Goal: Task Accomplishment & Management: Complete application form

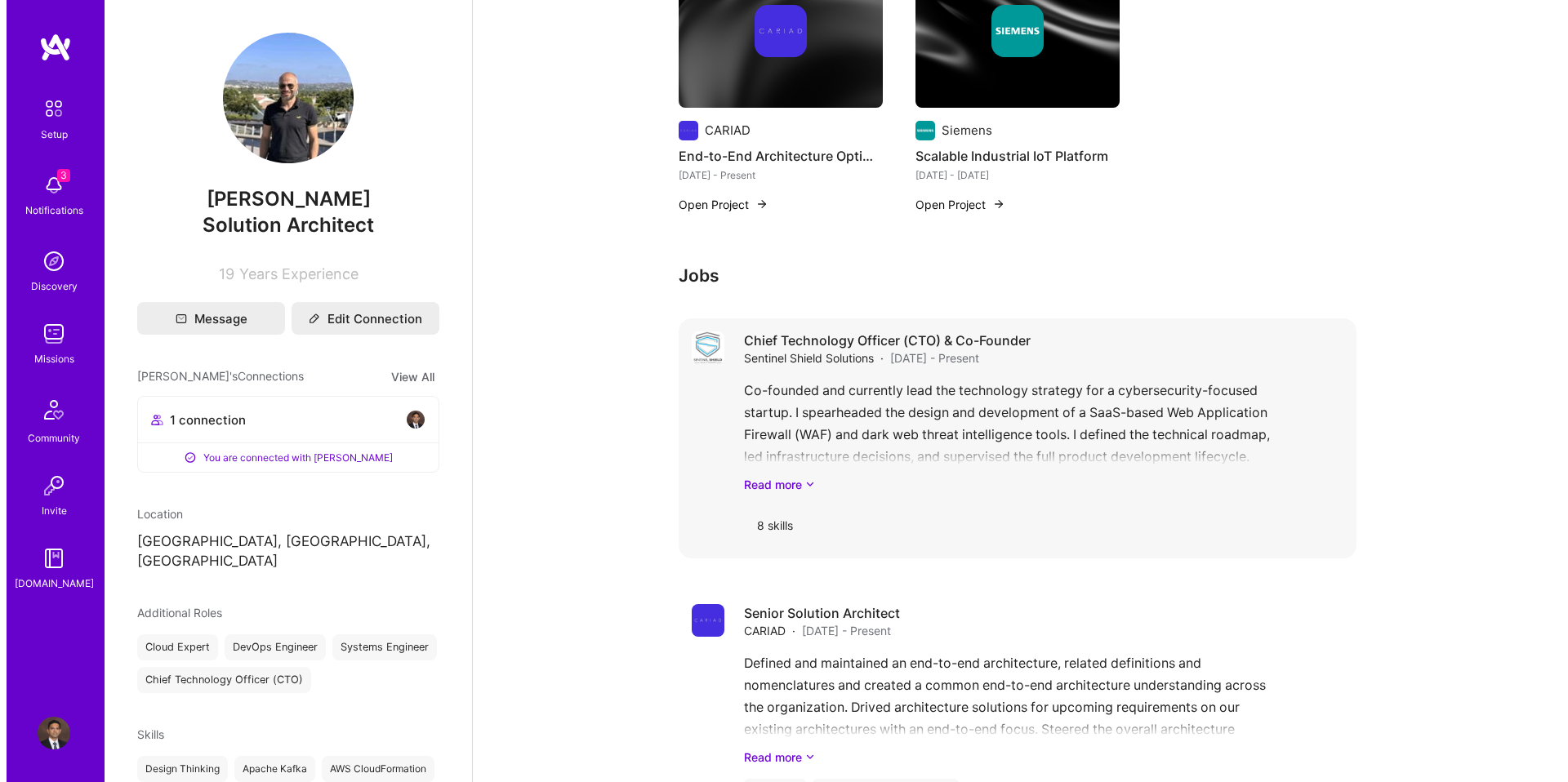
scroll to position [239, 0]
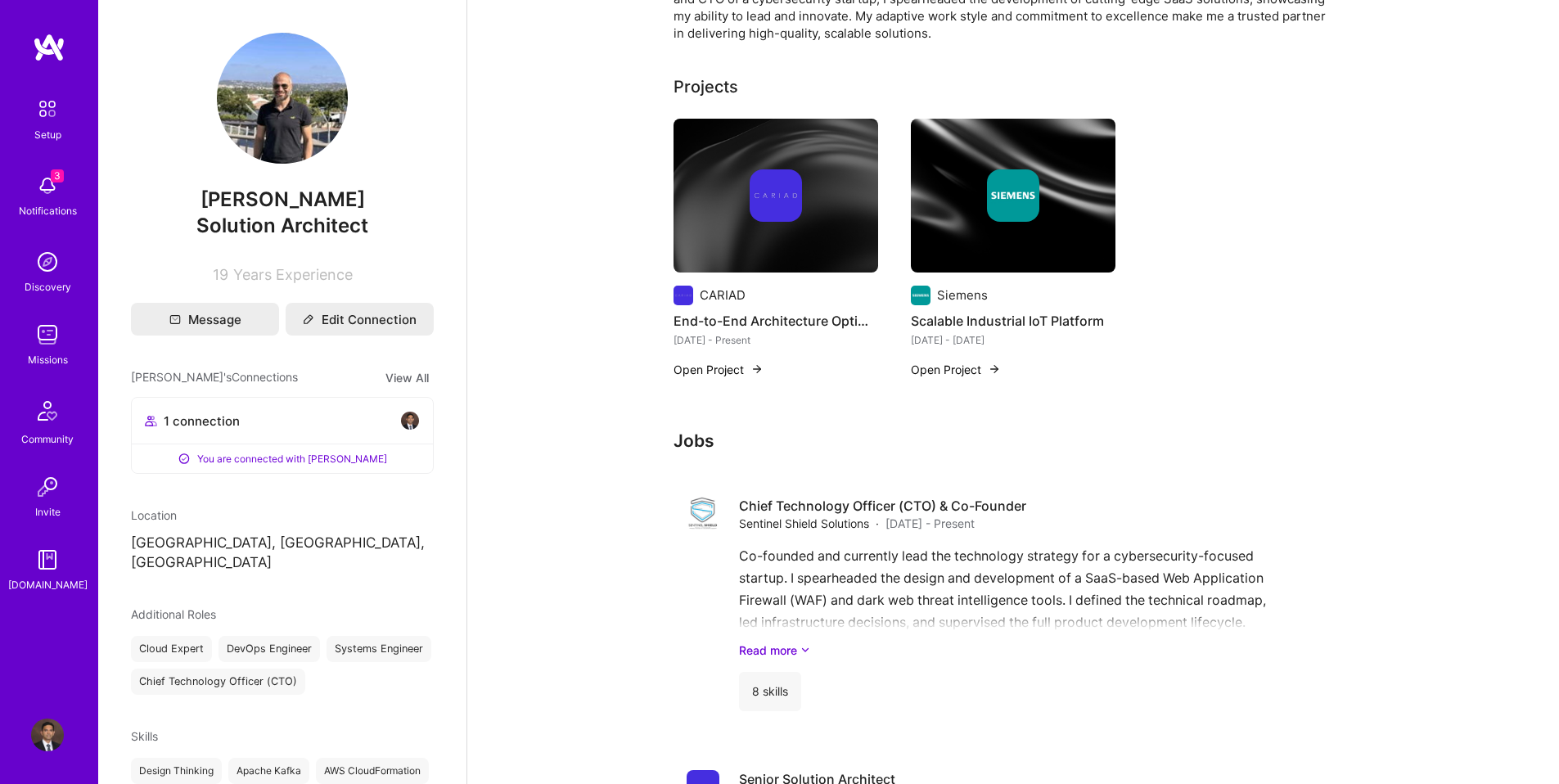
click at [967, 369] on button "Open Project" at bounding box center [956, 370] width 90 height 17
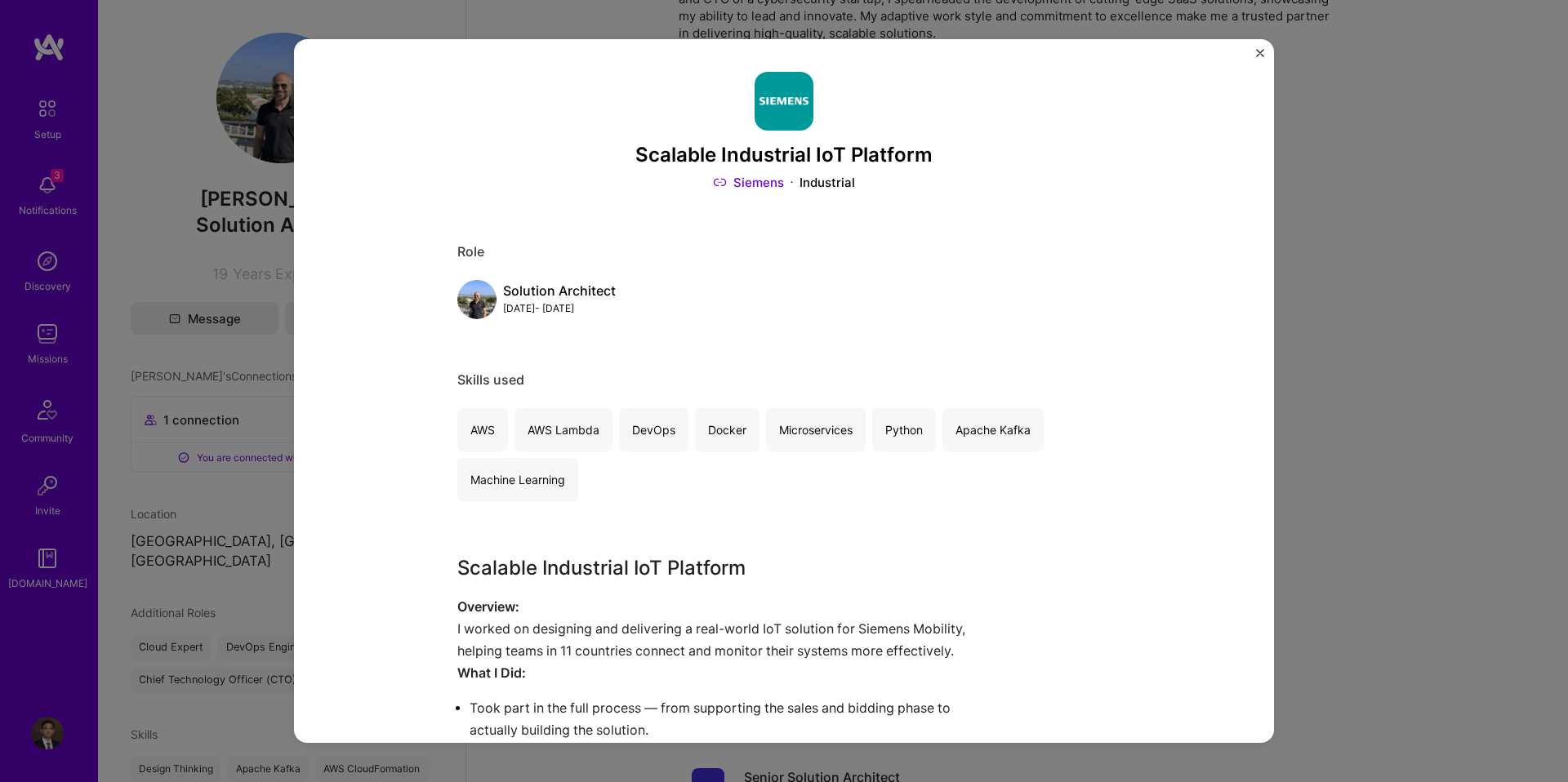
click at [1259, 56] on img "Close" at bounding box center [1260, 53] width 8 height 8
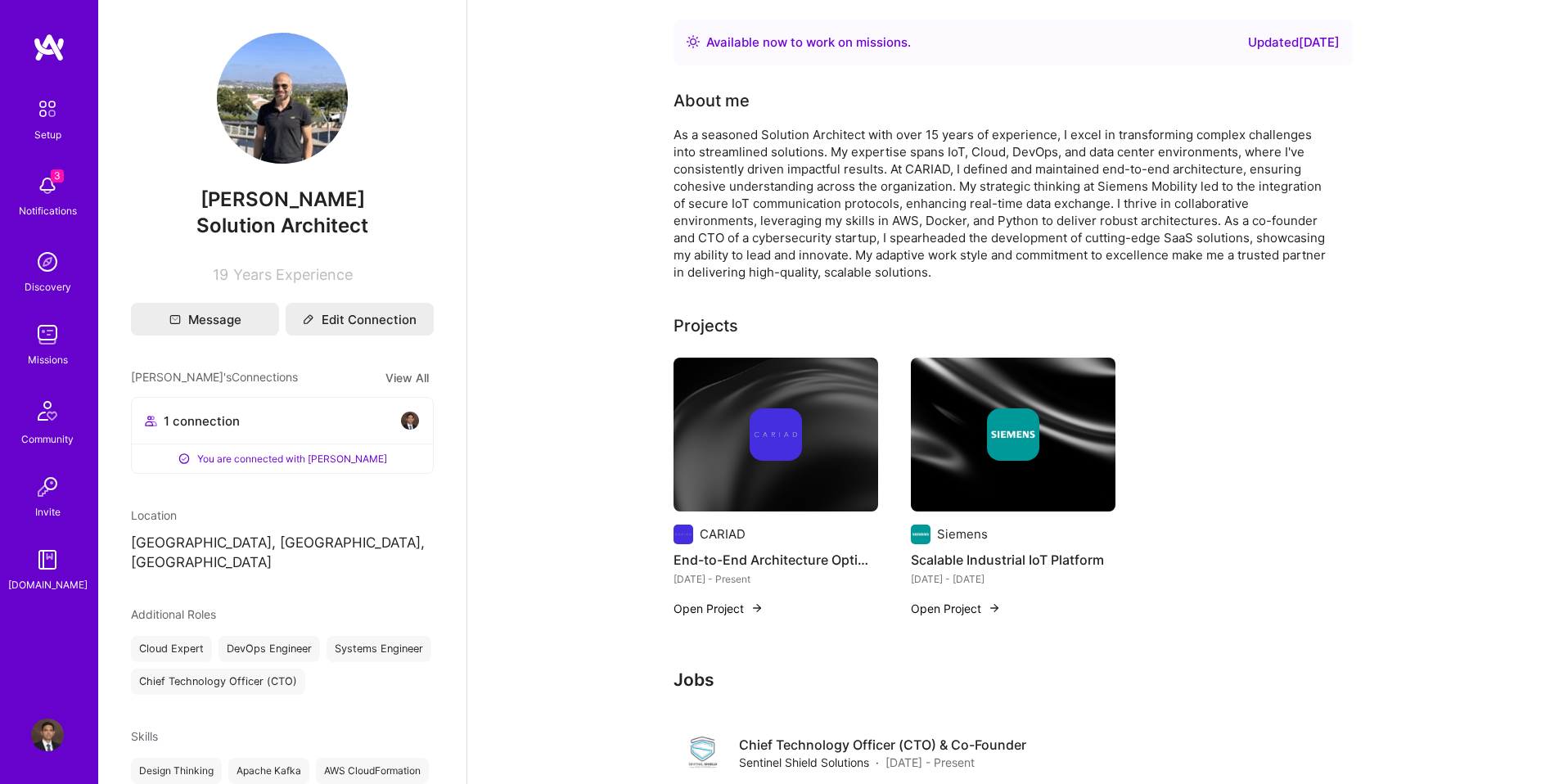
click at [50, 50] on img at bounding box center [50, 48] width 33 height 29
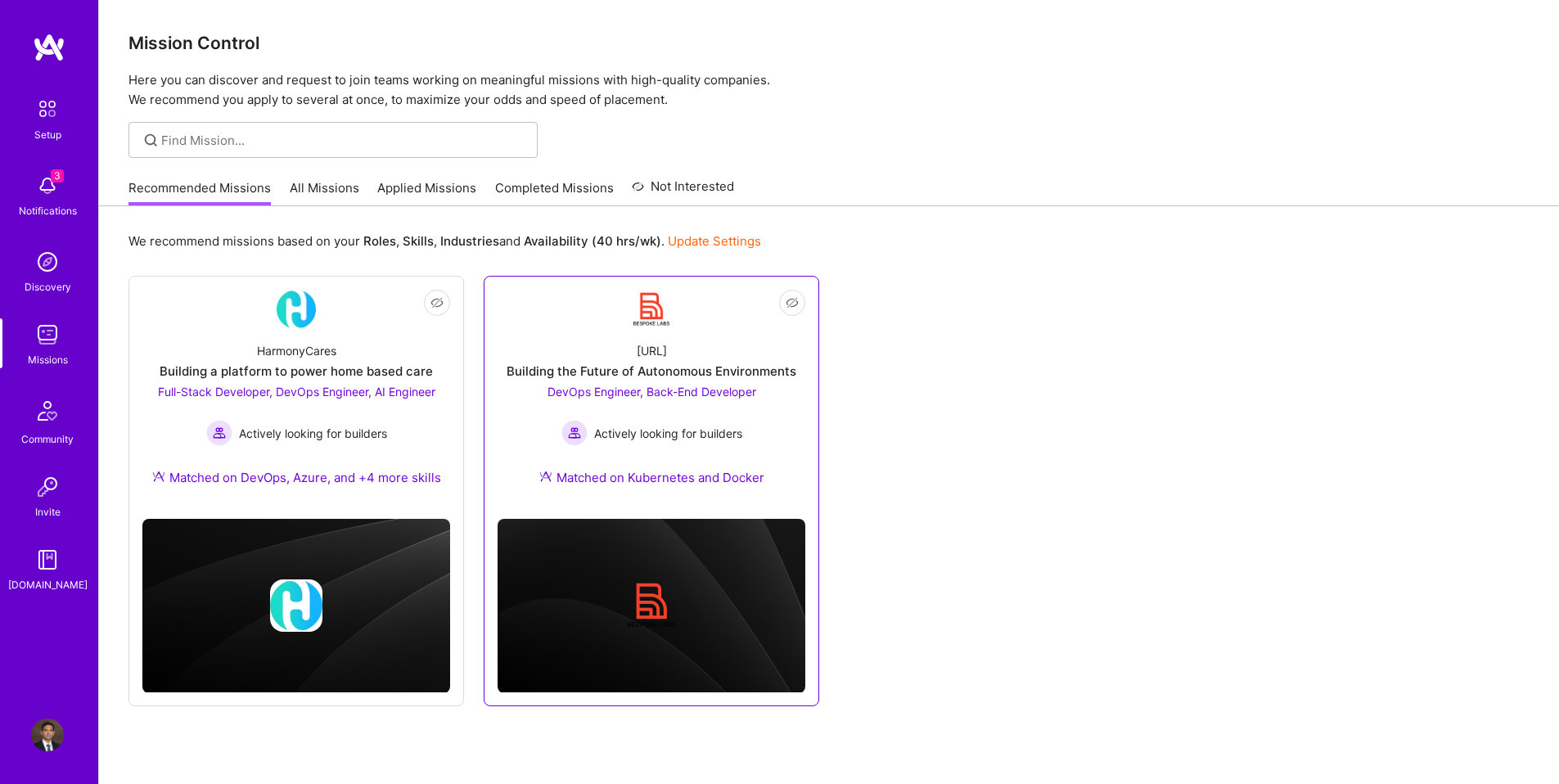
click at [685, 394] on span "DevOps Engineer, Back-End Developer" at bounding box center [652, 391] width 209 height 14
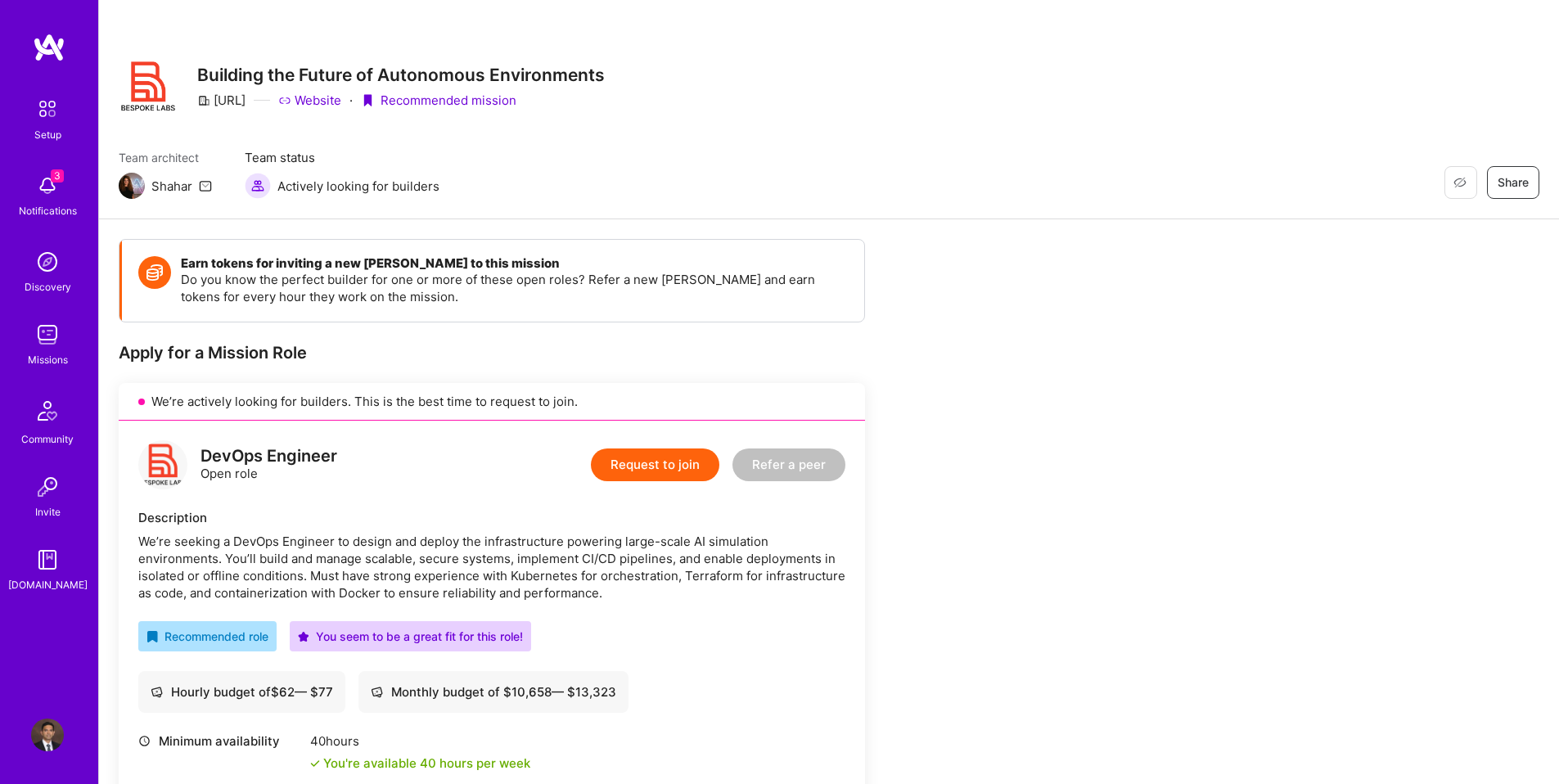
click at [341, 100] on link "Website" at bounding box center [309, 100] width 63 height 17
click at [50, 185] on img at bounding box center [48, 186] width 33 height 33
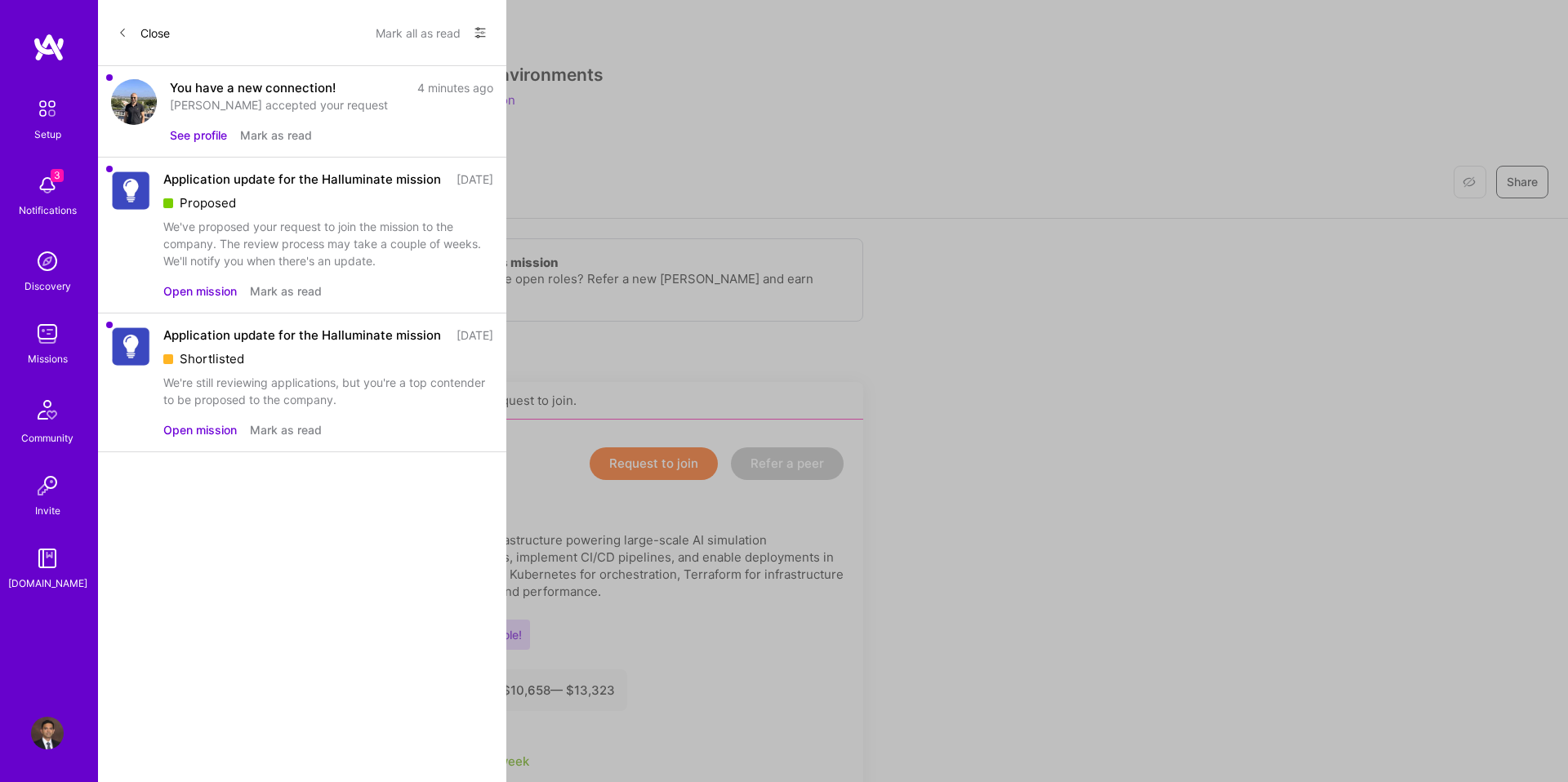
click at [209, 438] on button "Open mission" at bounding box center [199, 430] width 73 height 17
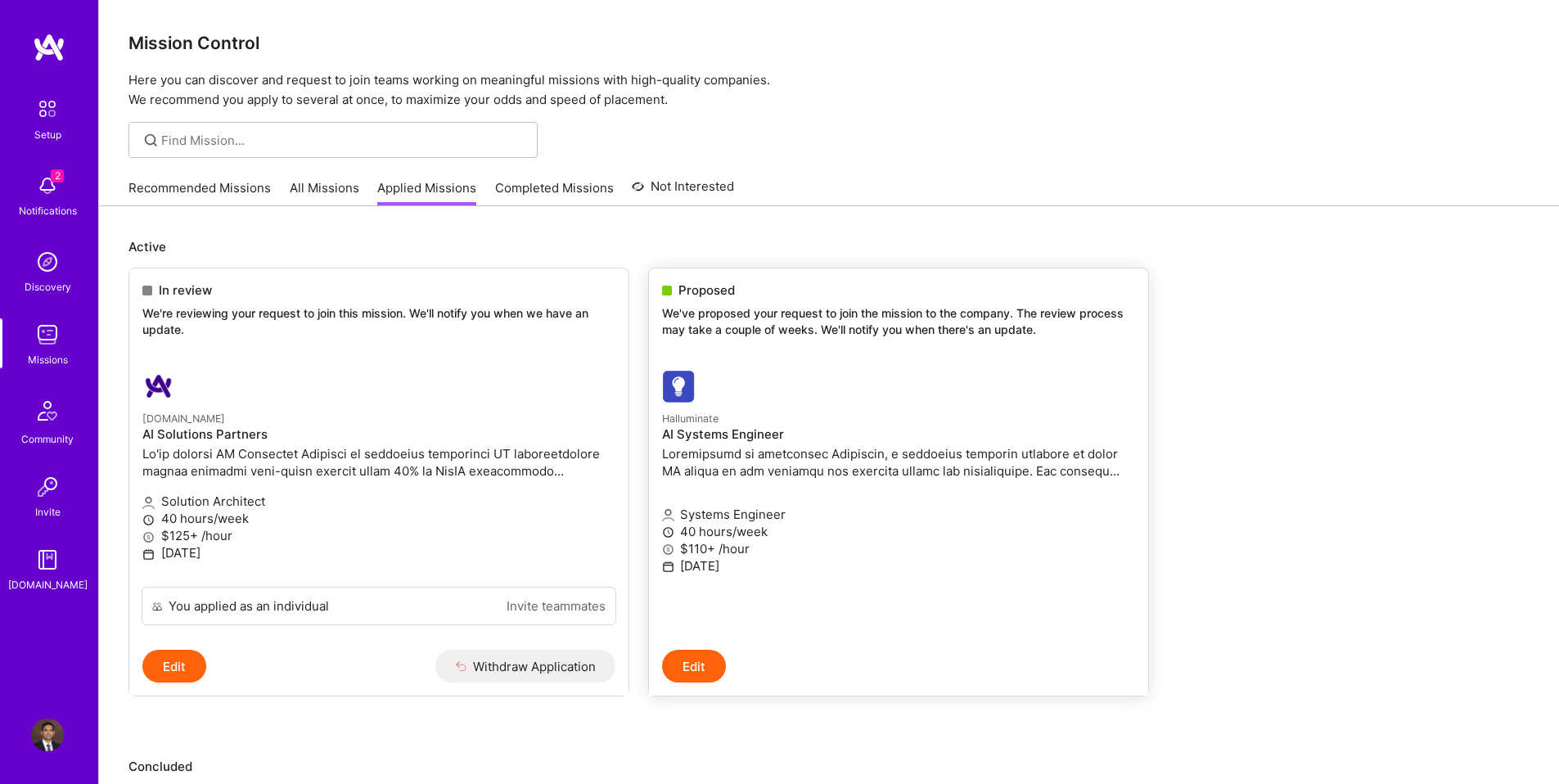
click at [773, 329] on p "We've proposed your request to join the mission to the company. The review proc…" at bounding box center [899, 321] width 473 height 32
click at [1074, 477] on p at bounding box center [899, 462] width 473 height 34
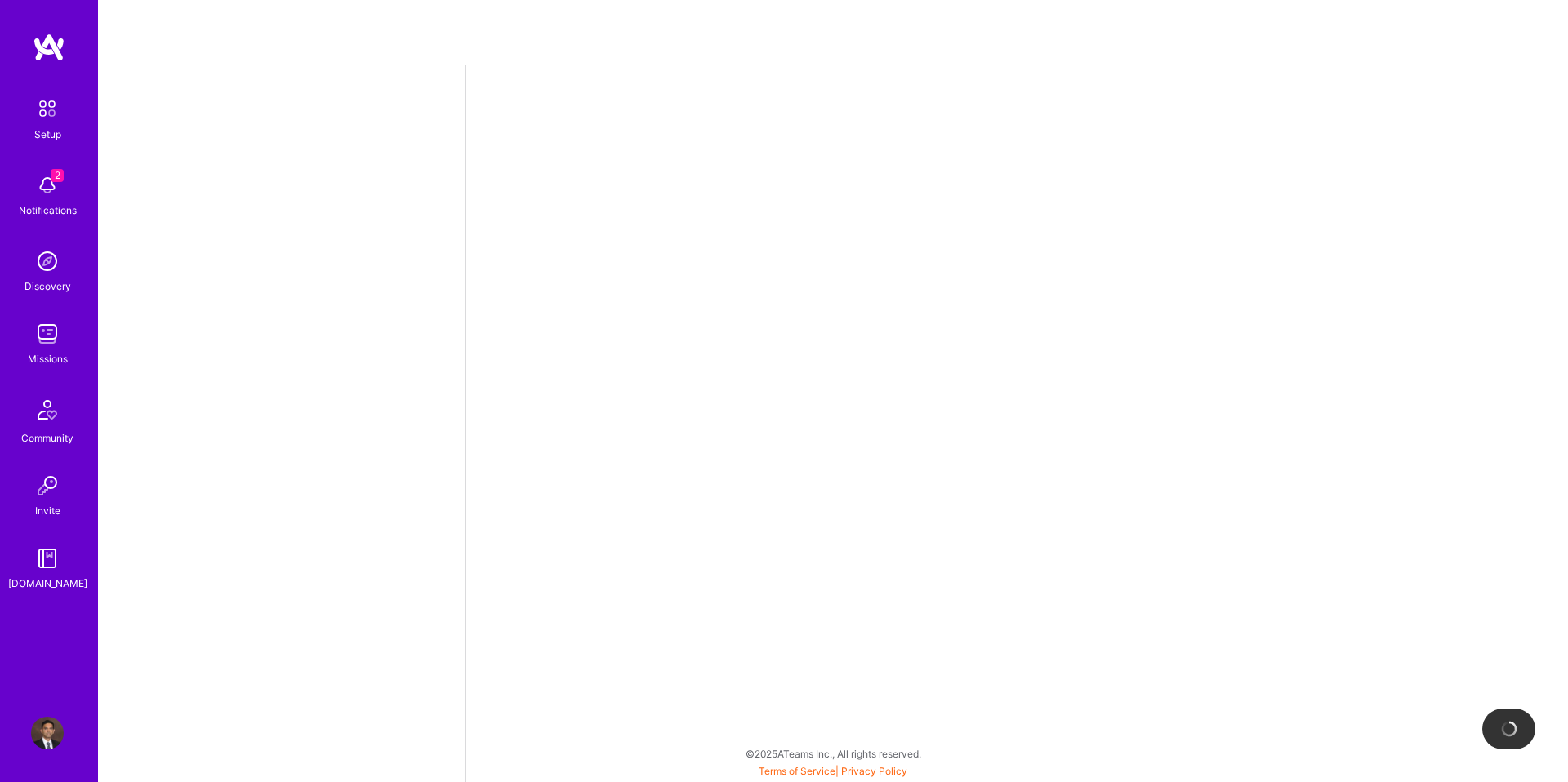
select select "US"
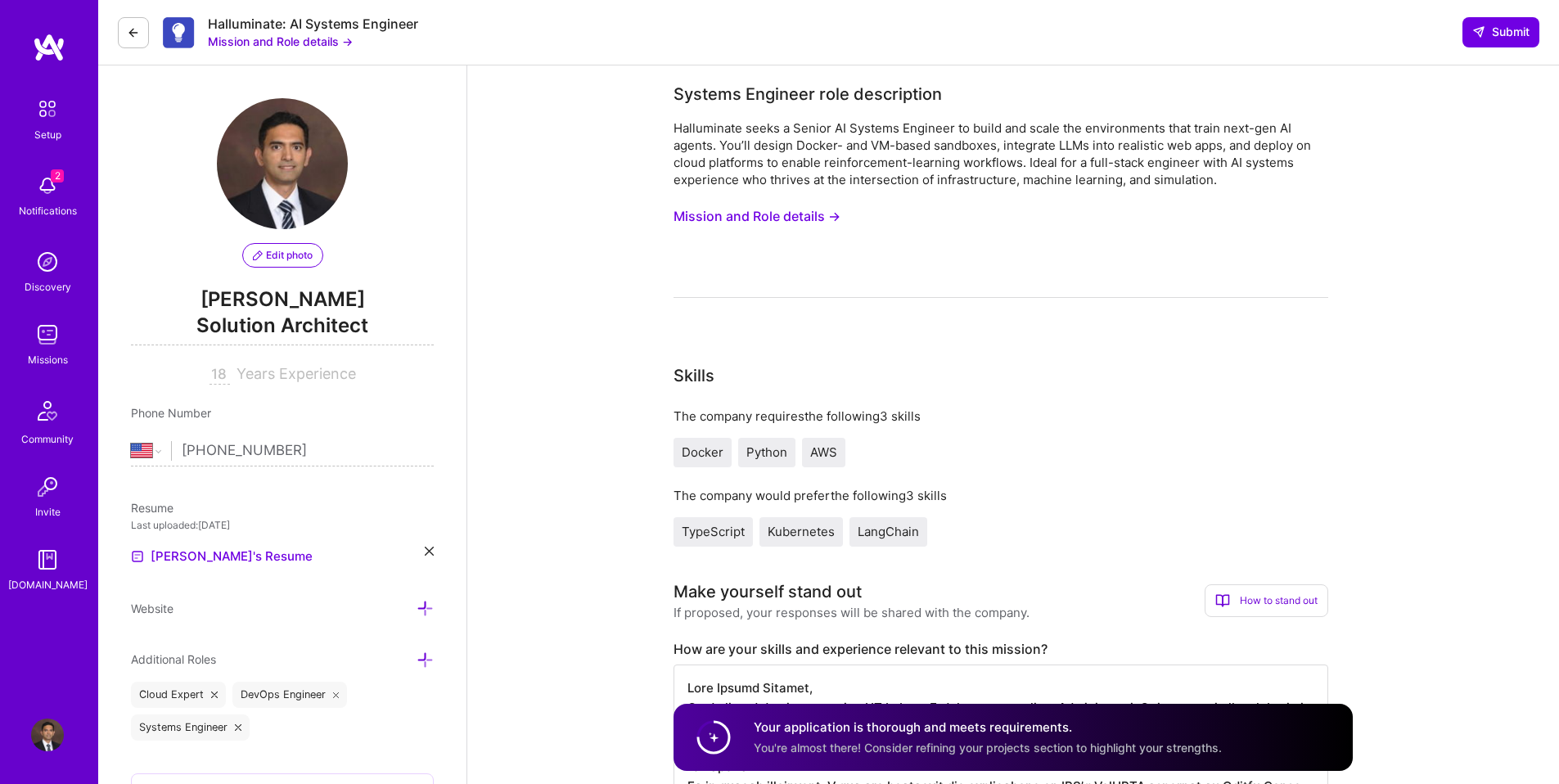
click at [802, 209] on button "Mission and Role details →" at bounding box center [757, 216] width 167 height 30
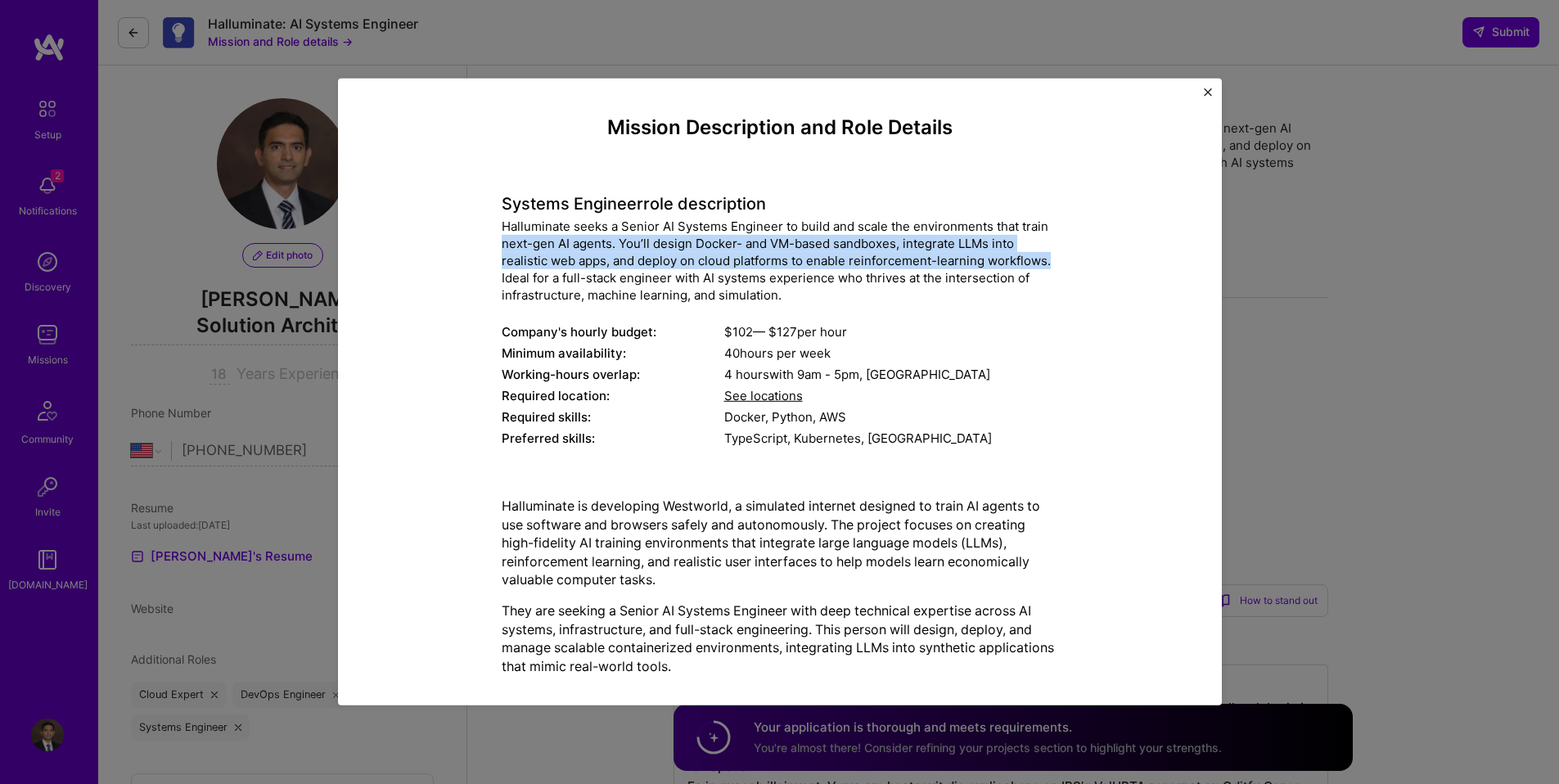
drag, startPoint x: 495, startPoint y: 241, endPoint x: 1052, endPoint y: 262, distance: 557.4
click at [1052, 262] on div "Mission Description and Role Details Systems Engineer role description Hallumin…" at bounding box center [780, 696] width 809 height 1159
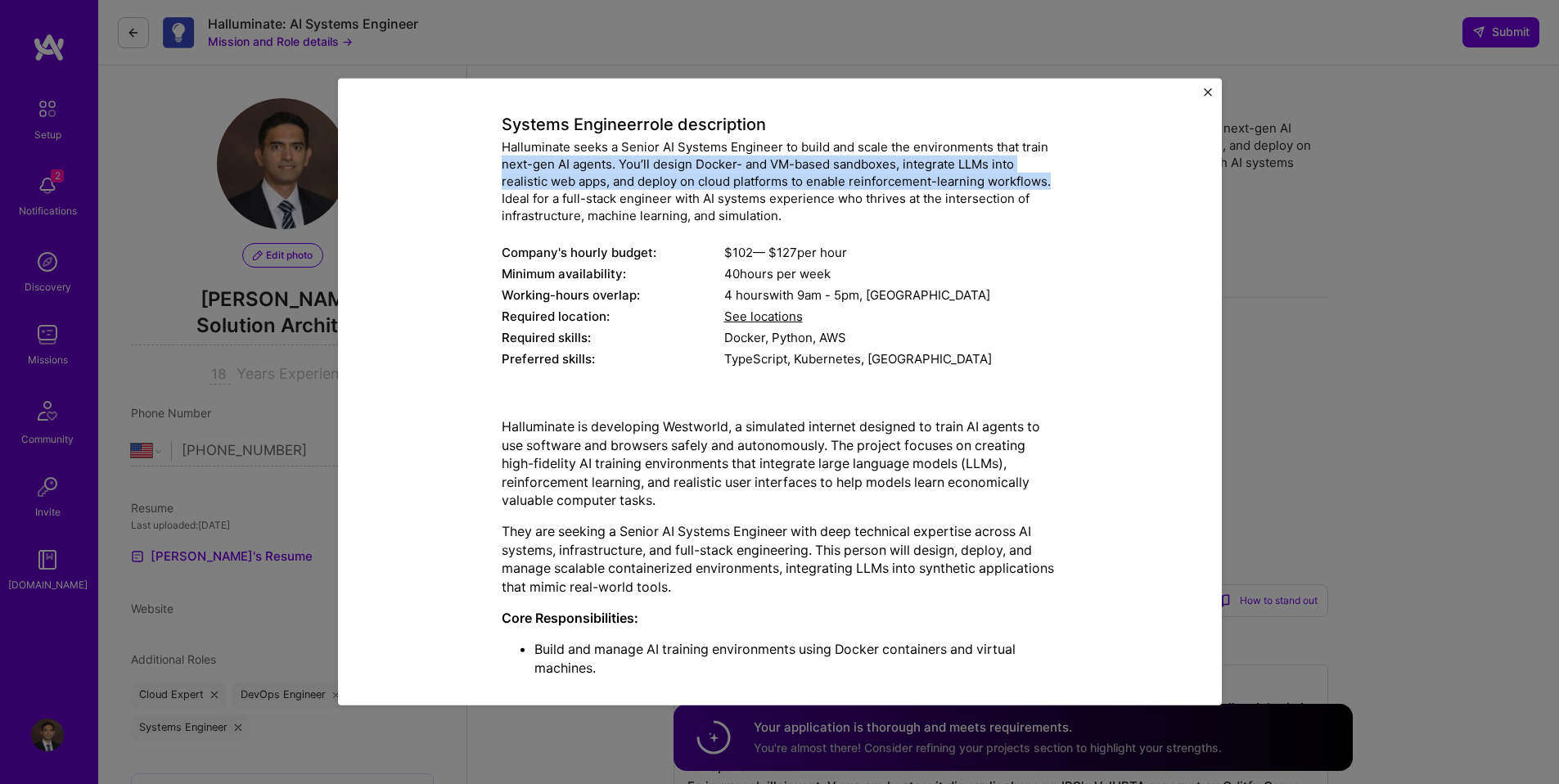
scroll to position [83, 0]
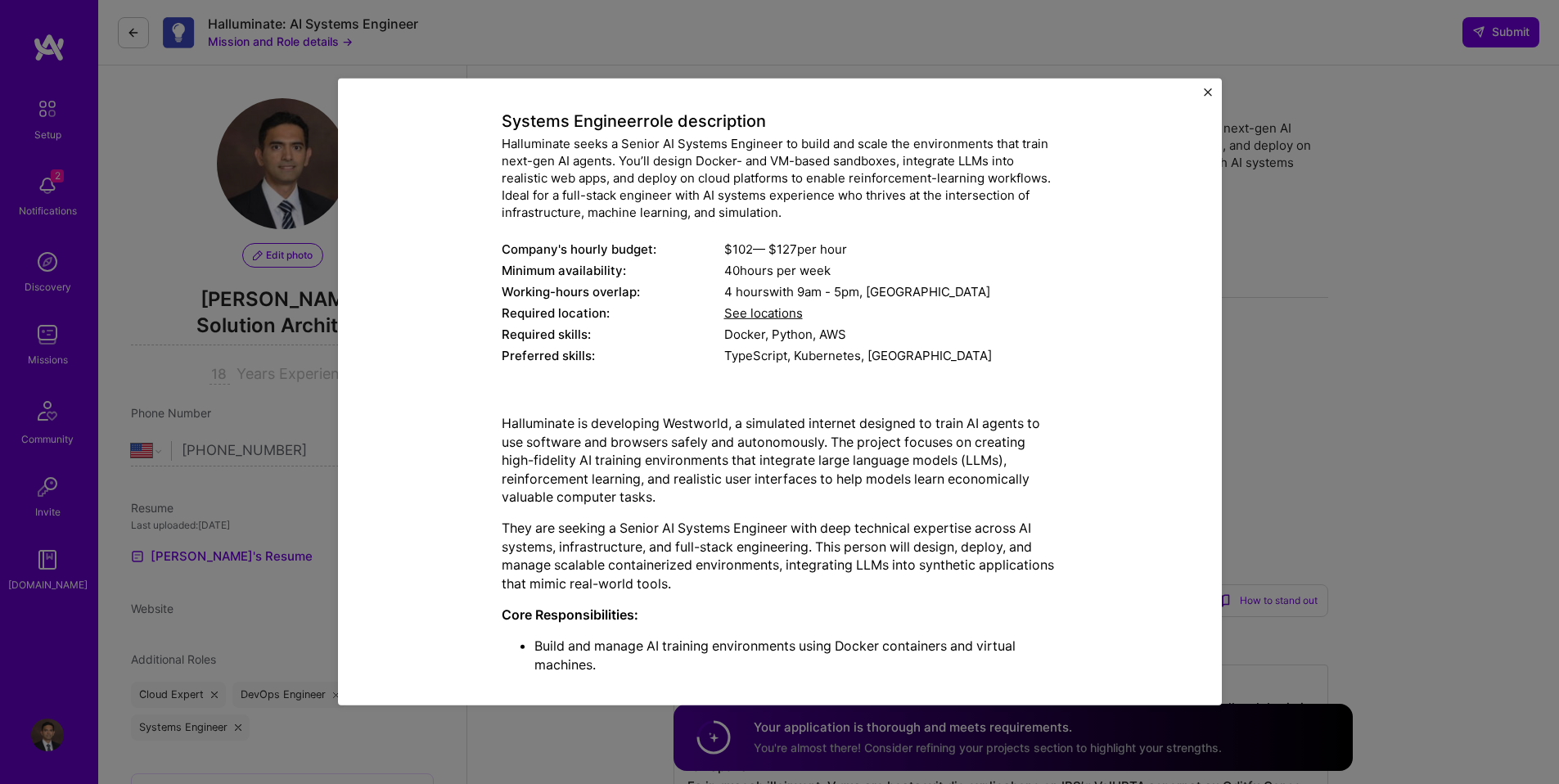
click at [787, 313] on span "See locations" at bounding box center [764, 313] width 79 height 16
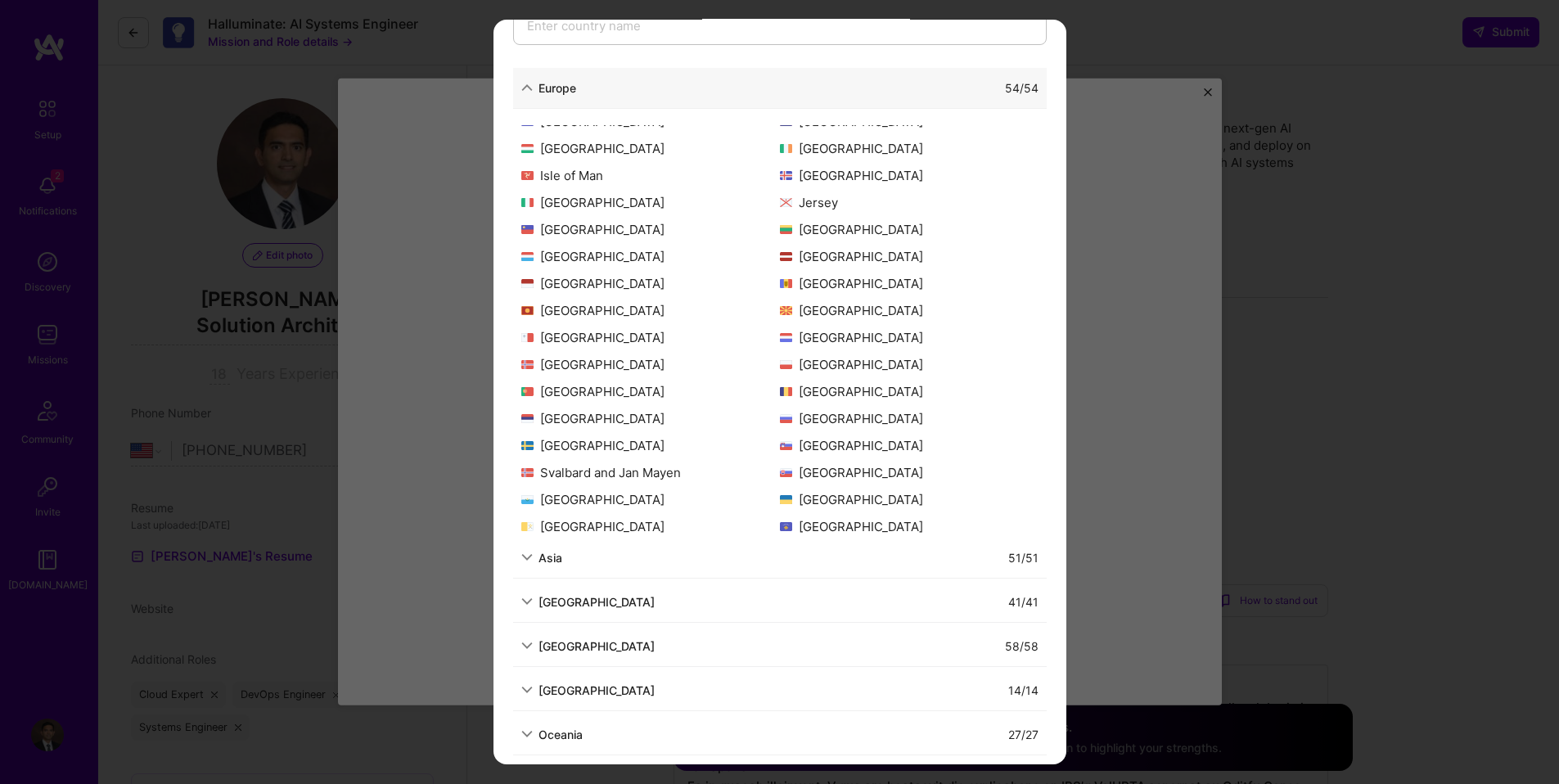
scroll to position [320, 0]
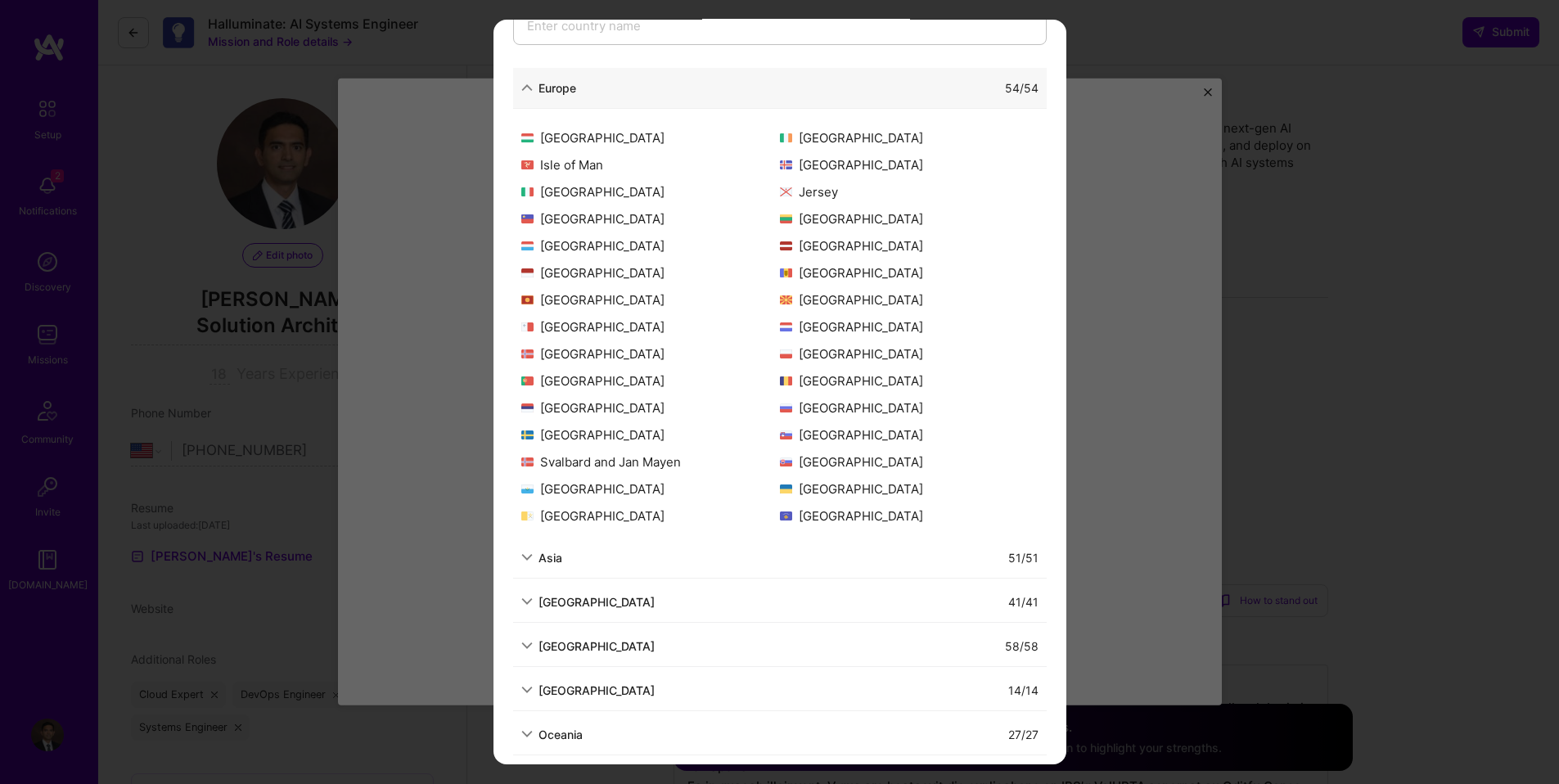
click at [1323, 249] on div "Allowed Locations The locations that client marked as required will show up her…" at bounding box center [780, 392] width 1559 height 784
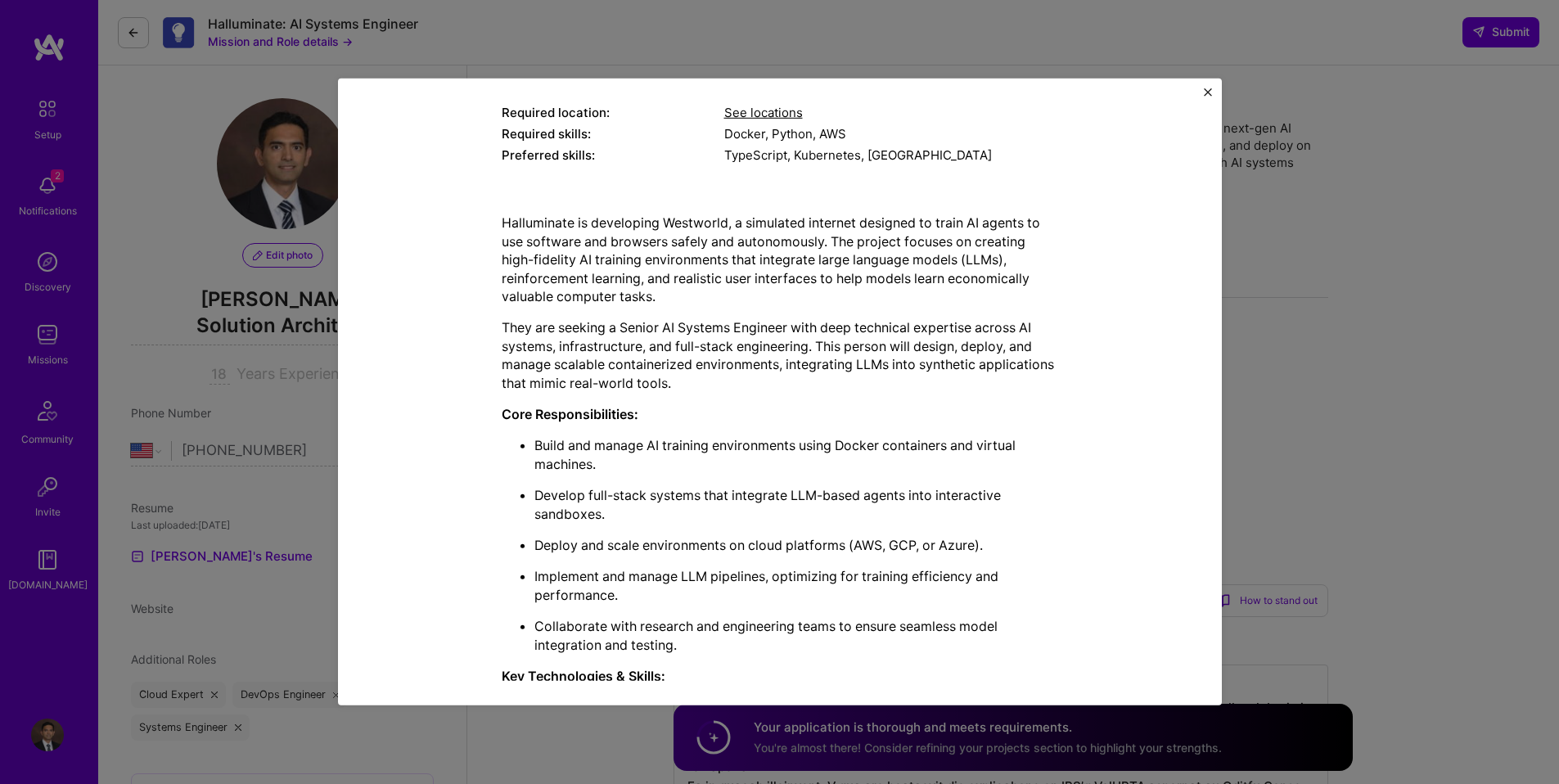
scroll to position [284, 0]
